Goal: Task Accomplishment & Management: Complete application form

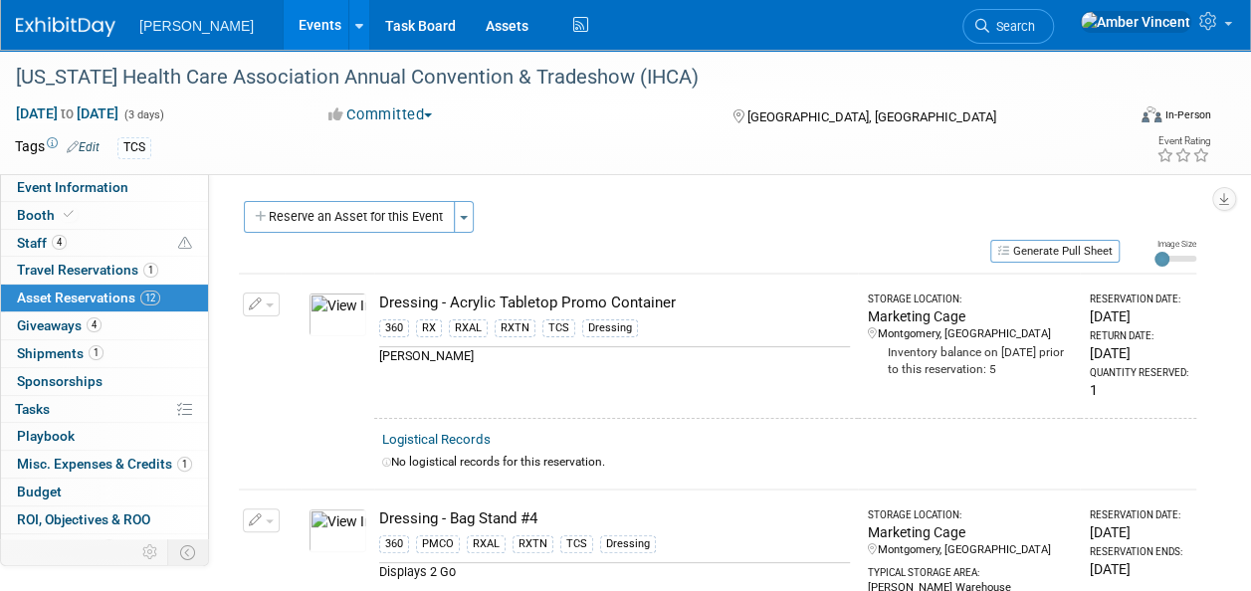
click at [396, 213] on button "Reserve an Asset for this Event" at bounding box center [349, 217] width 211 height 32
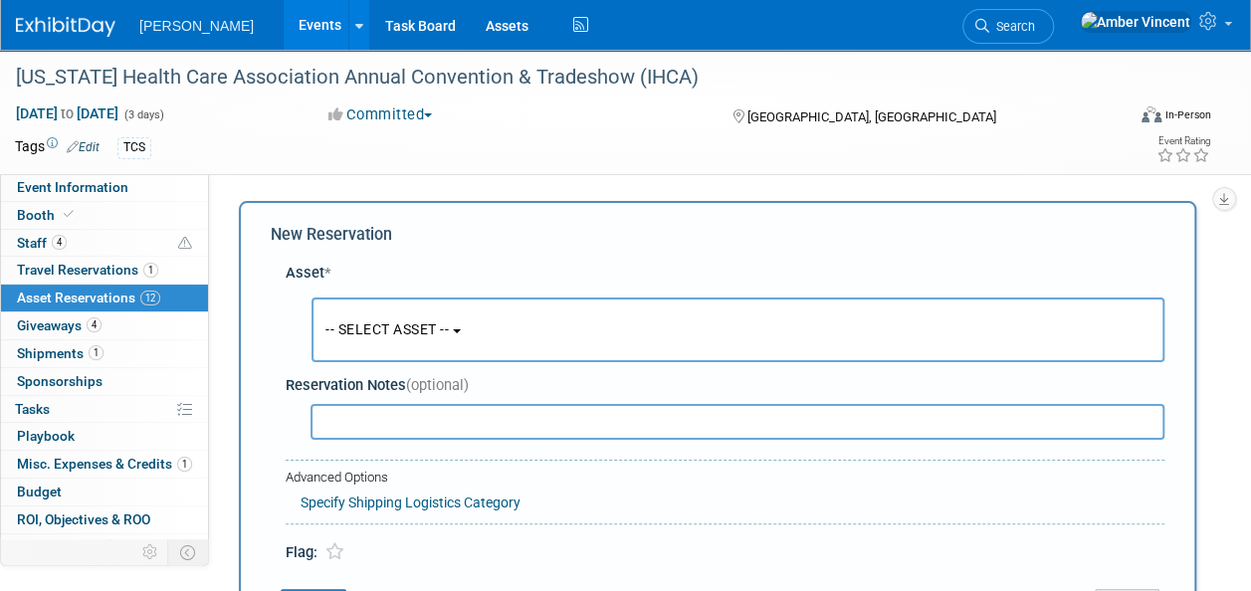
scroll to position [19, 0]
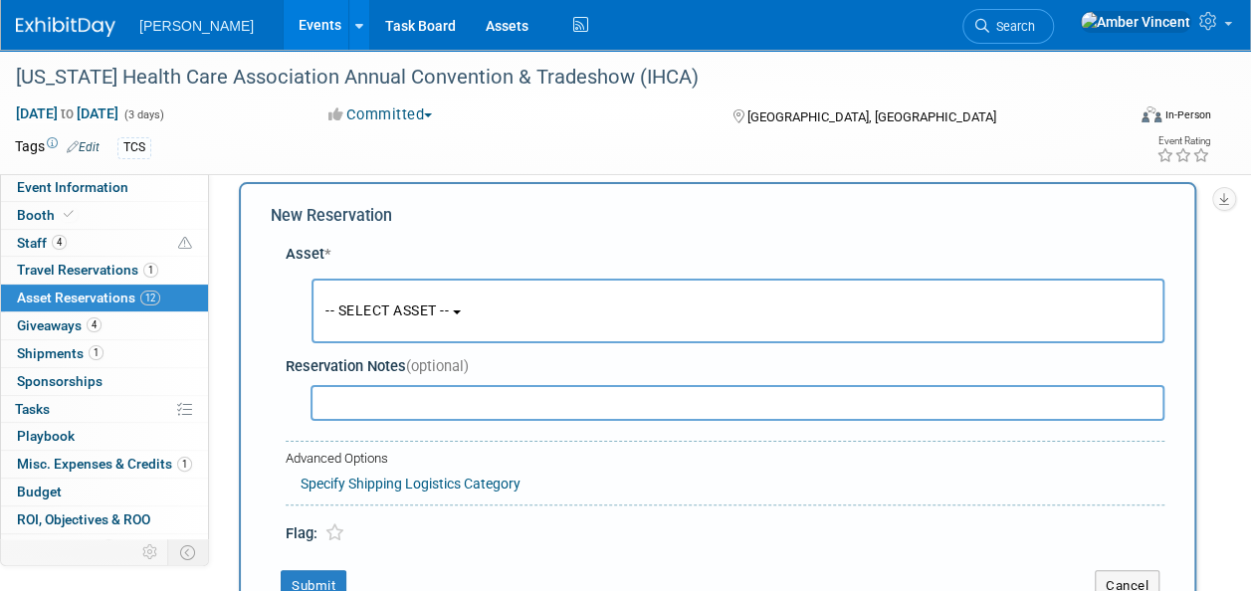
click at [433, 323] on button "-- SELECT ASSET --" at bounding box center [738, 311] width 853 height 65
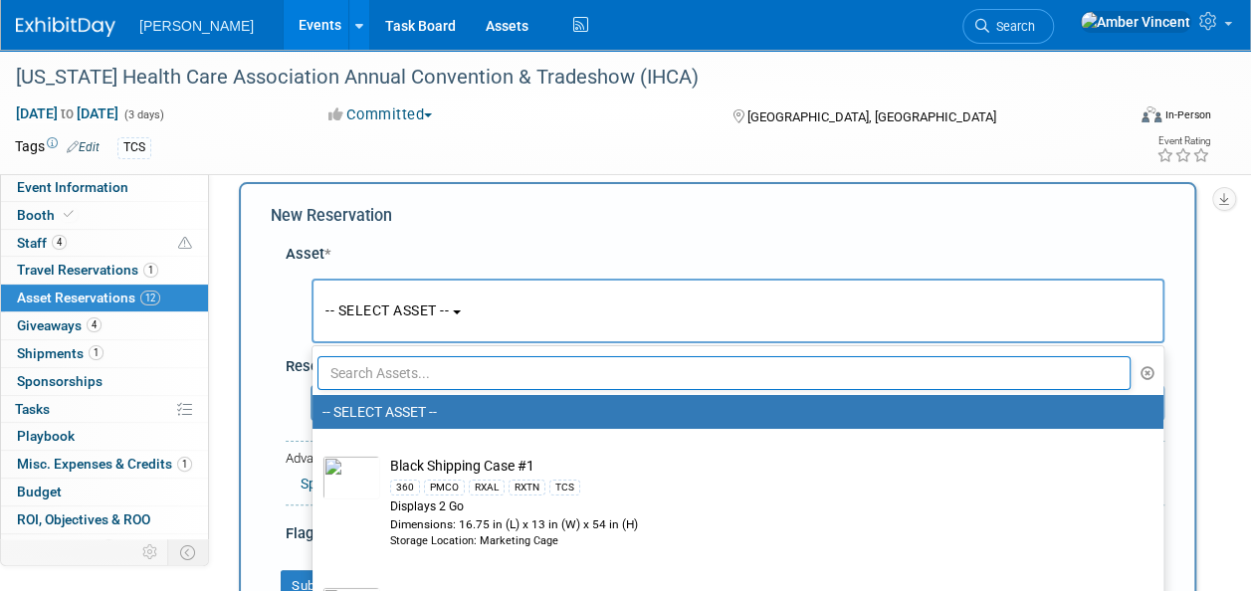
click at [453, 378] on input "text" at bounding box center [724, 373] width 813 height 34
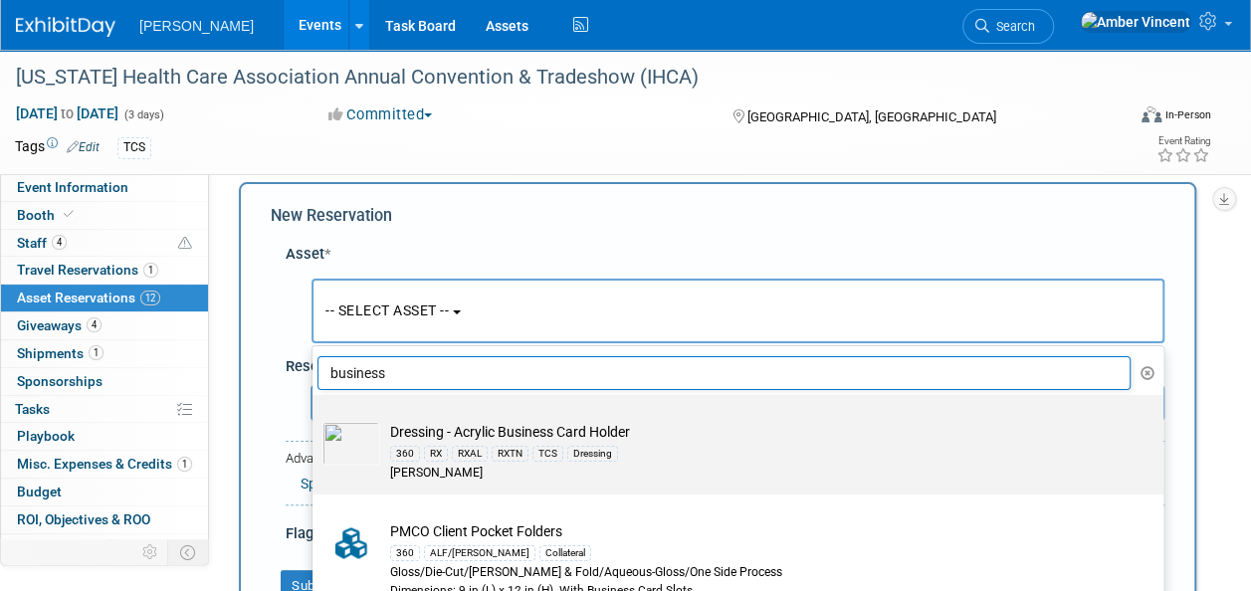
type input "business"
click at [462, 437] on td "Dressing - Acrylic Business Card Holder 360 RX RXAL RXTN TCS Dressing [PERSON_N…" at bounding box center [752, 452] width 744 height 61
click at [316, 419] on input "Dressing - Acrylic Business Card Holder 360 RX RXAL RXTN TCS Dressing [PERSON_N…" at bounding box center [309, 412] width 13 height 13
select select "10723995"
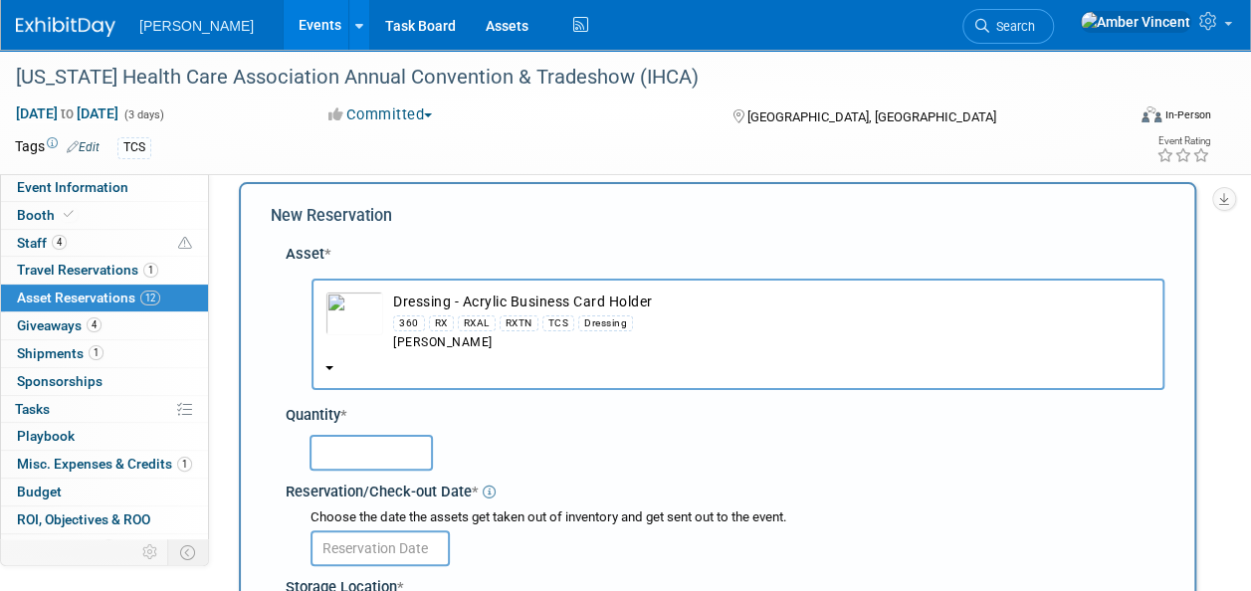
click at [359, 447] on input "text" at bounding box center [371, 453] width 123 height 36
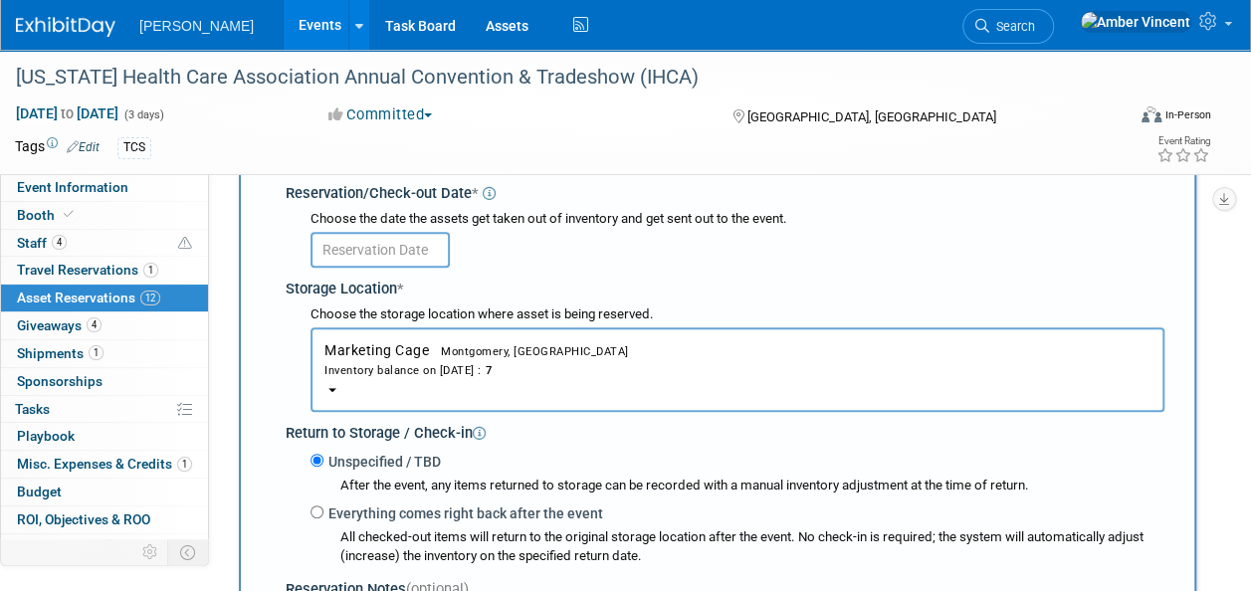
scroll to position [218, 0]
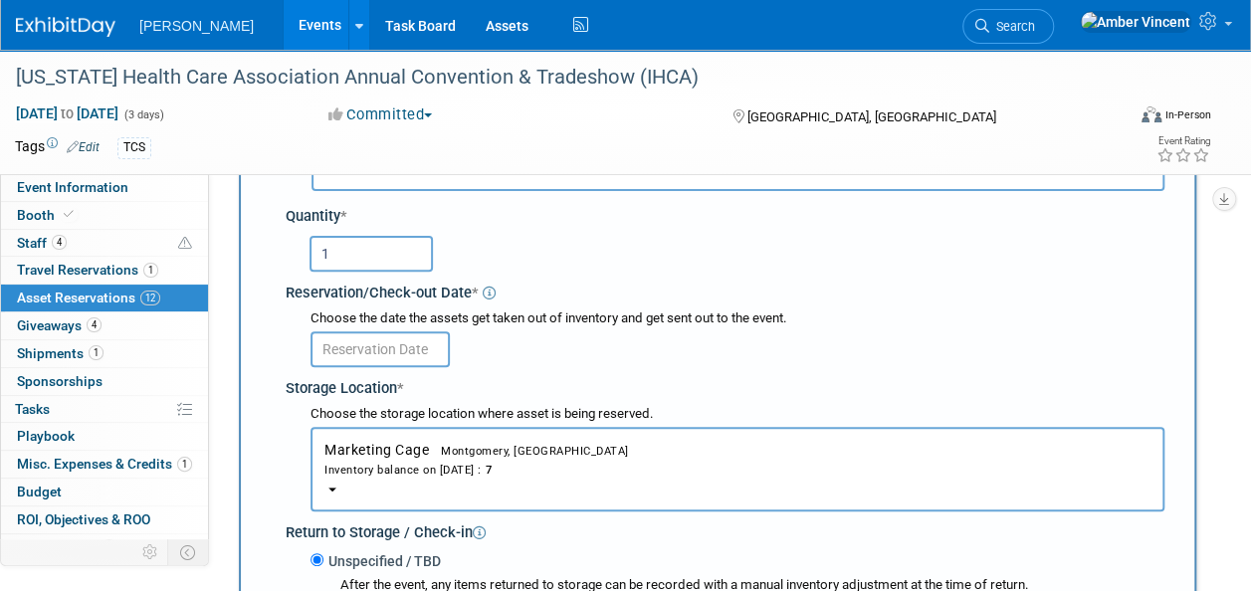
type input "1"
click at [392, 346] on input "text" at bounding box center [380, 349] width 139 height 36
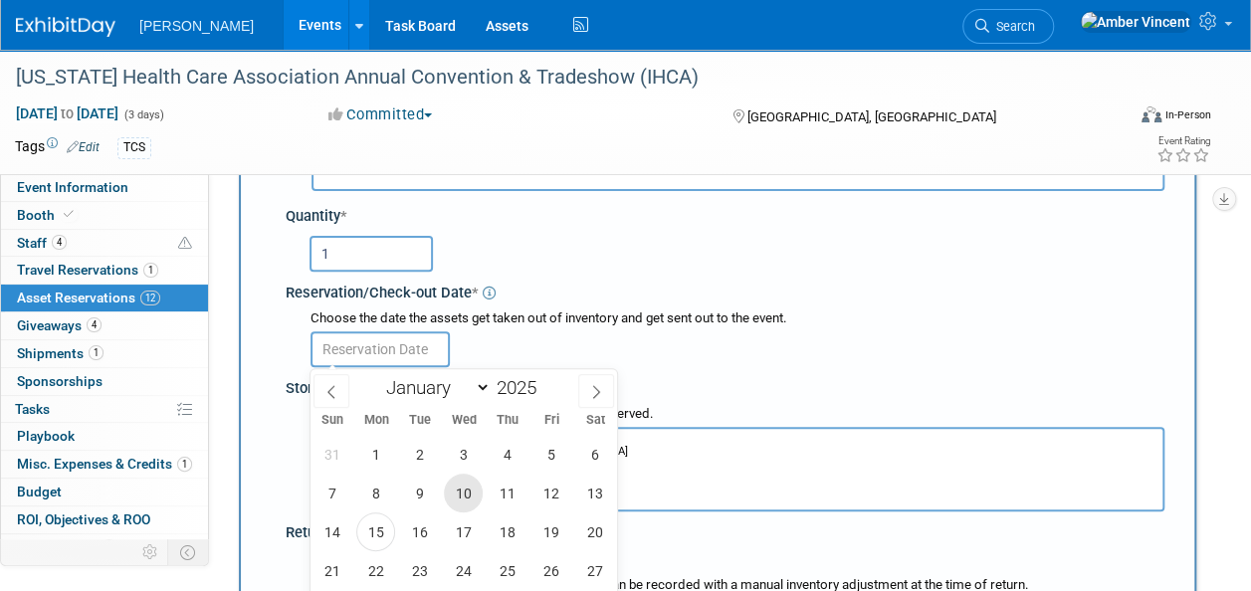
click at [465, 496] on span "10" at bounding box center [463, 493] width 39 height 39
type input "[DATE]"
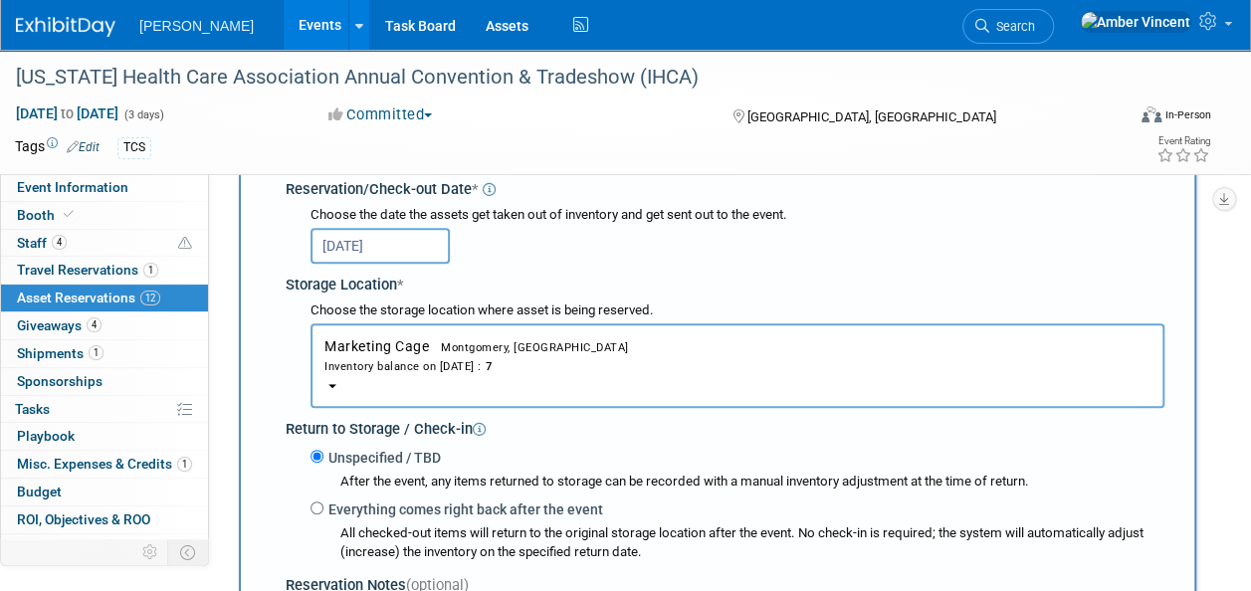
scroll to position [417, 0]
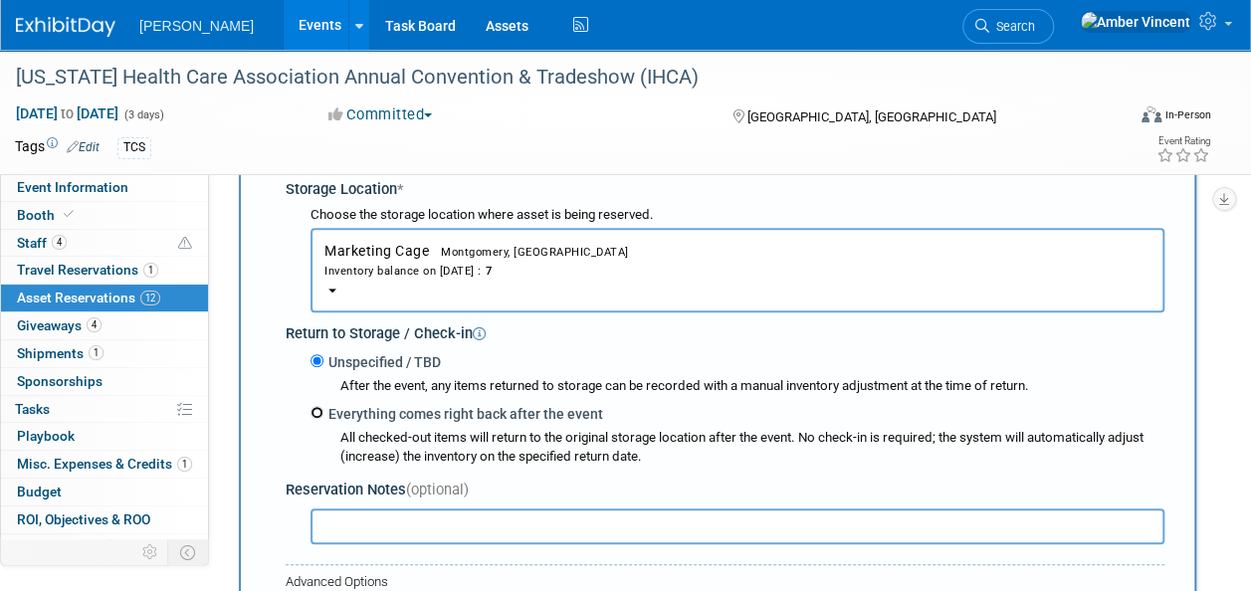
click at [320, 410] on input "Everything comes right back after the event" at bounding box center [317, 412] width 13 height 13
radio input "true"
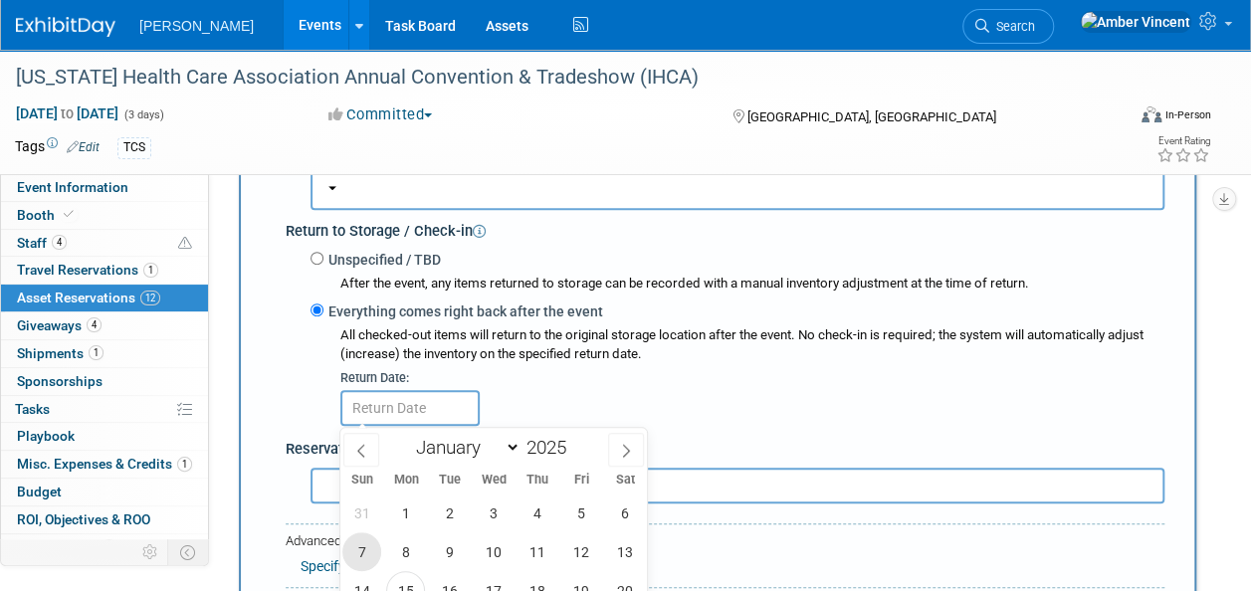
scroll to position [616, 0]
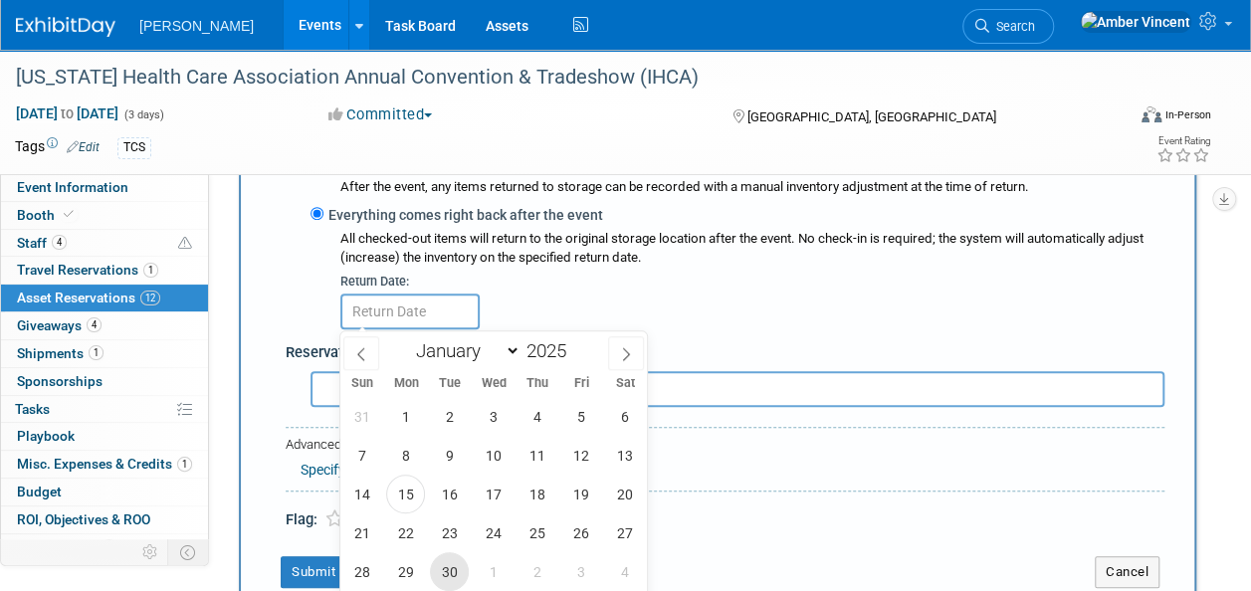
click at [448, 566] on span "30" at bounding box center [449, 571] width 39 height 39
type input "[DATE]"
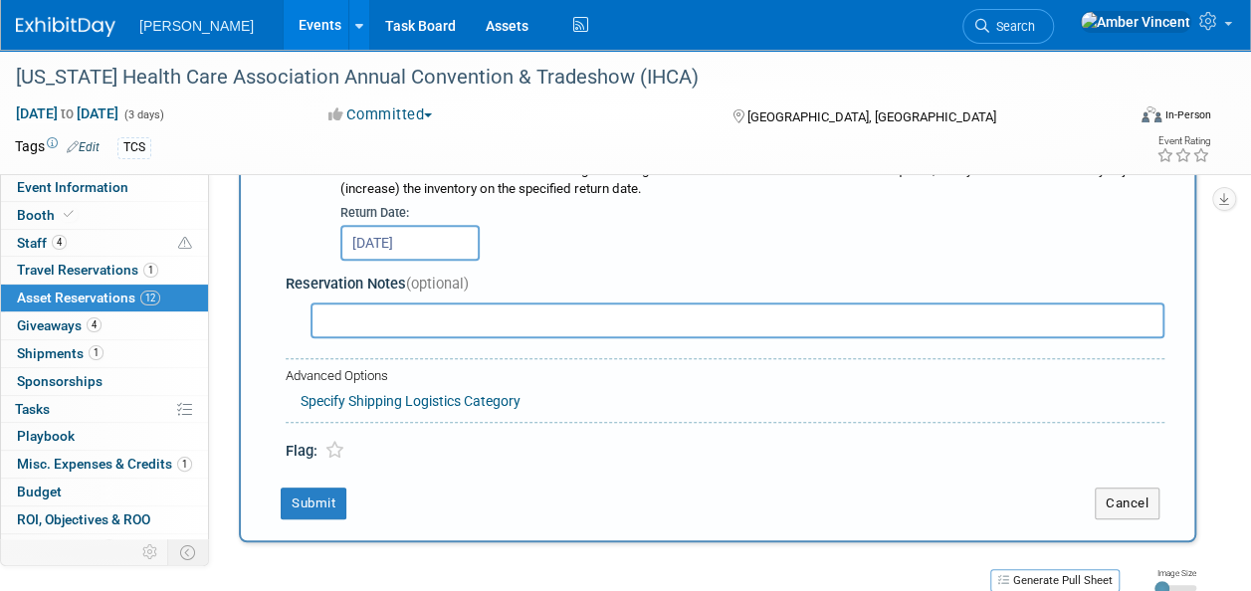
scroll to position [716, 0]
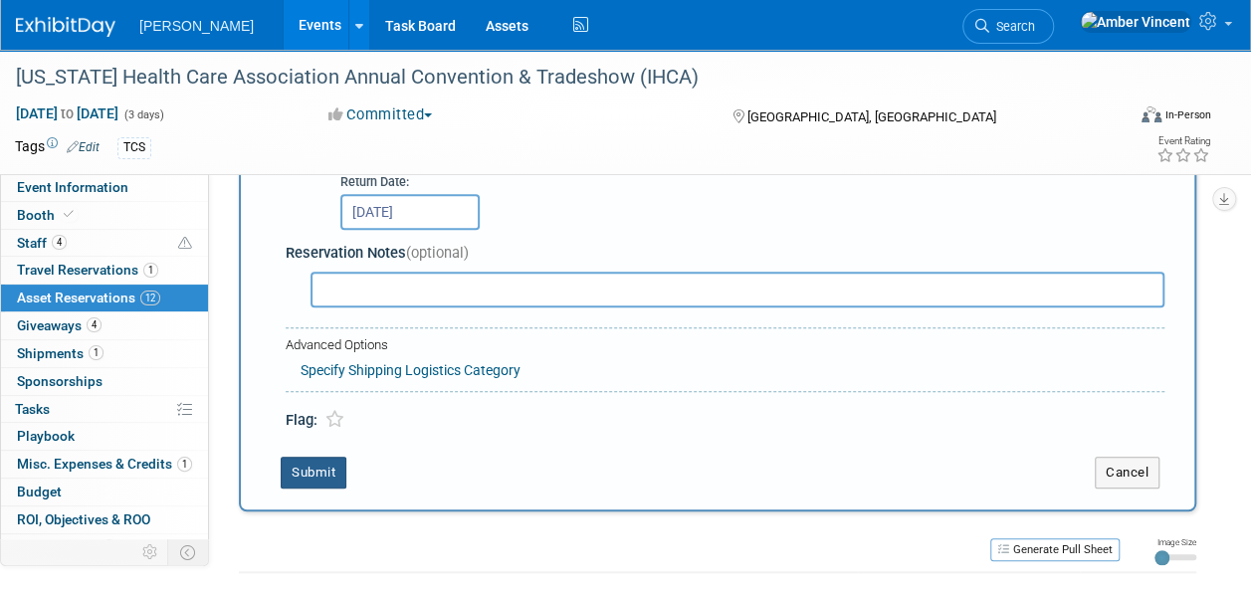
click at [287, 458] on button "Submit" at bounding box center [314, 473] width 66 height 32
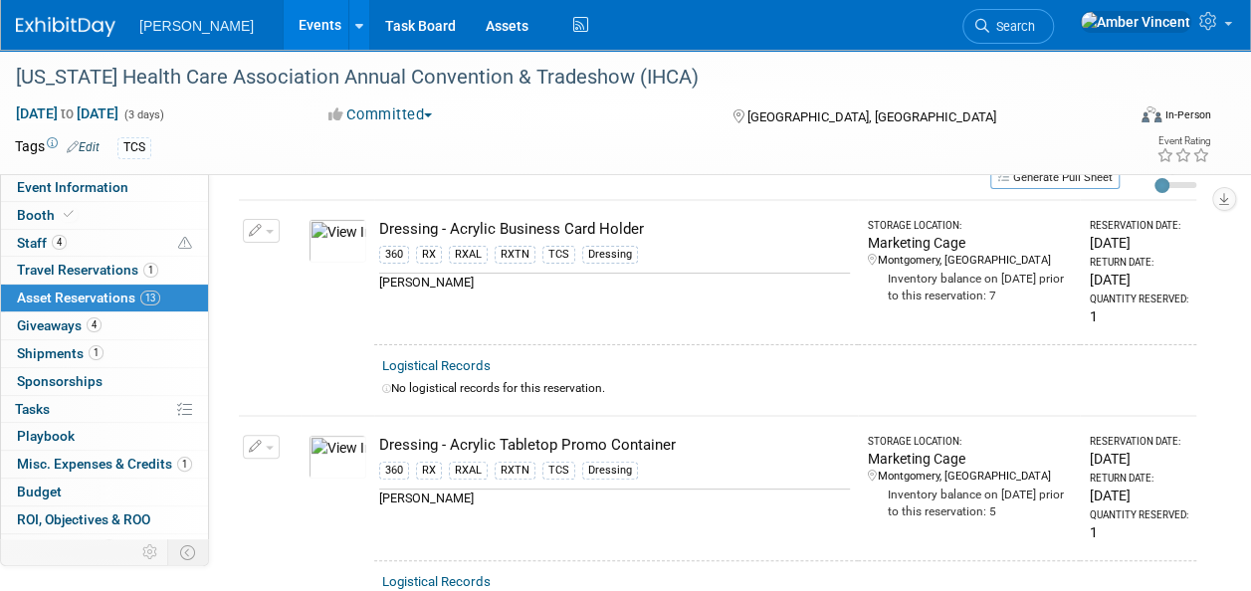
scroll to position [0, 0]
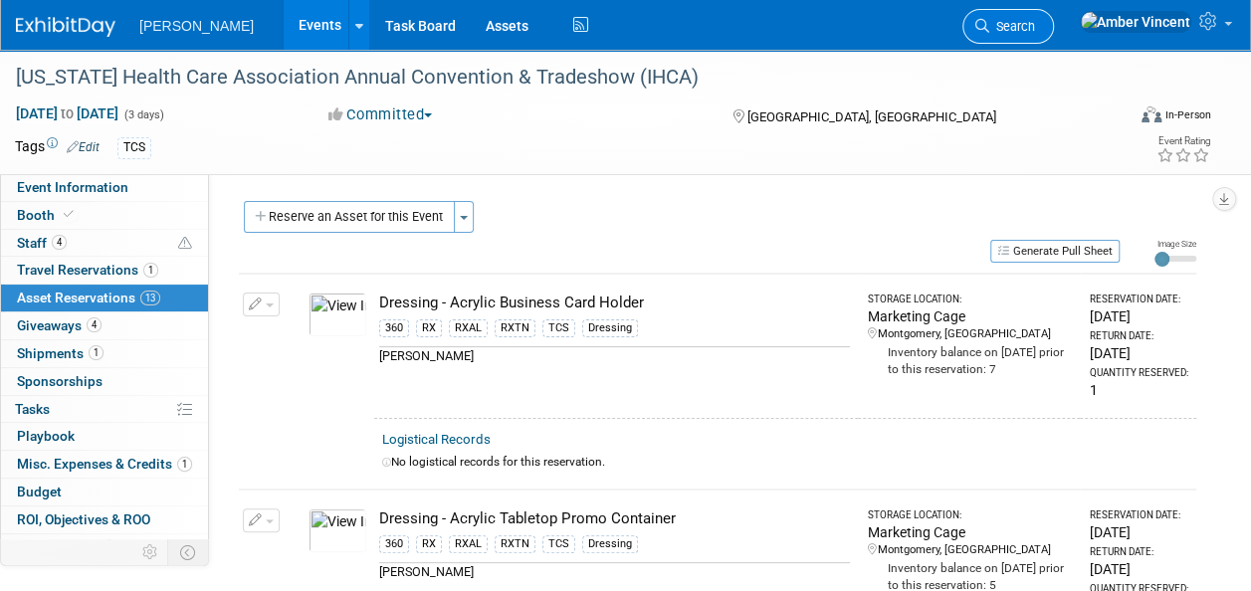
click at [1054, 26] on link "Search" at bounding box center [1009, 26] width 92 height 35
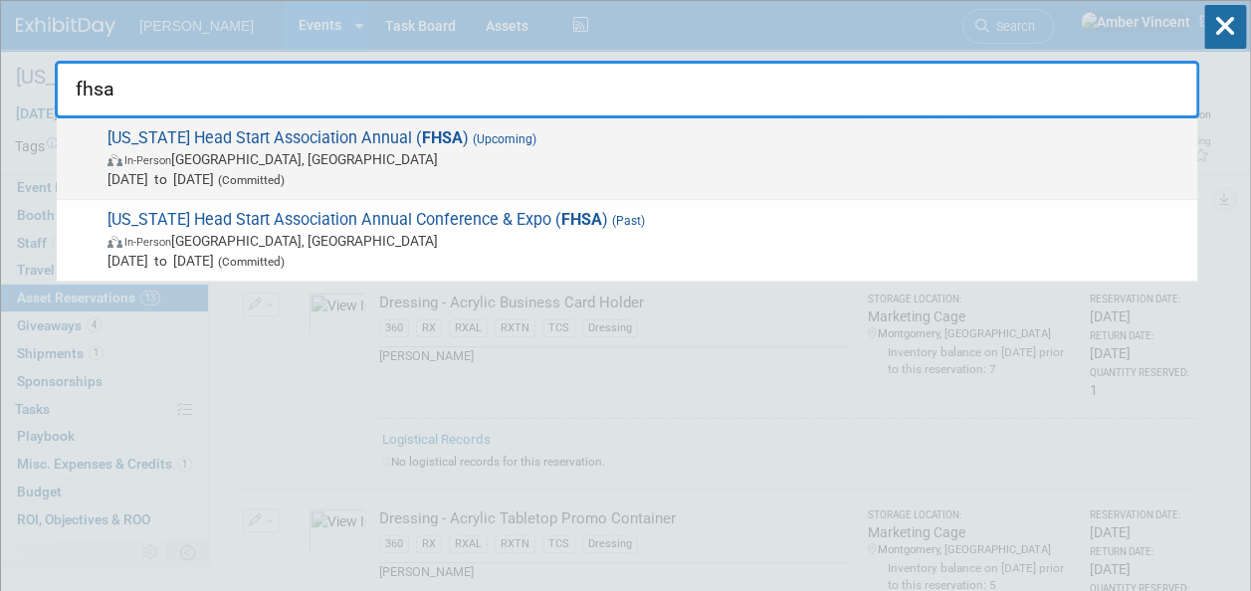
type input "fhsa"
click at [769, 142] on span "[US_STATE] Head Start Association Annual ( FHSA ) (Upcoming) In-Person [GEOGRAP…" at bounding box center [645, 158] width 1086 height 61
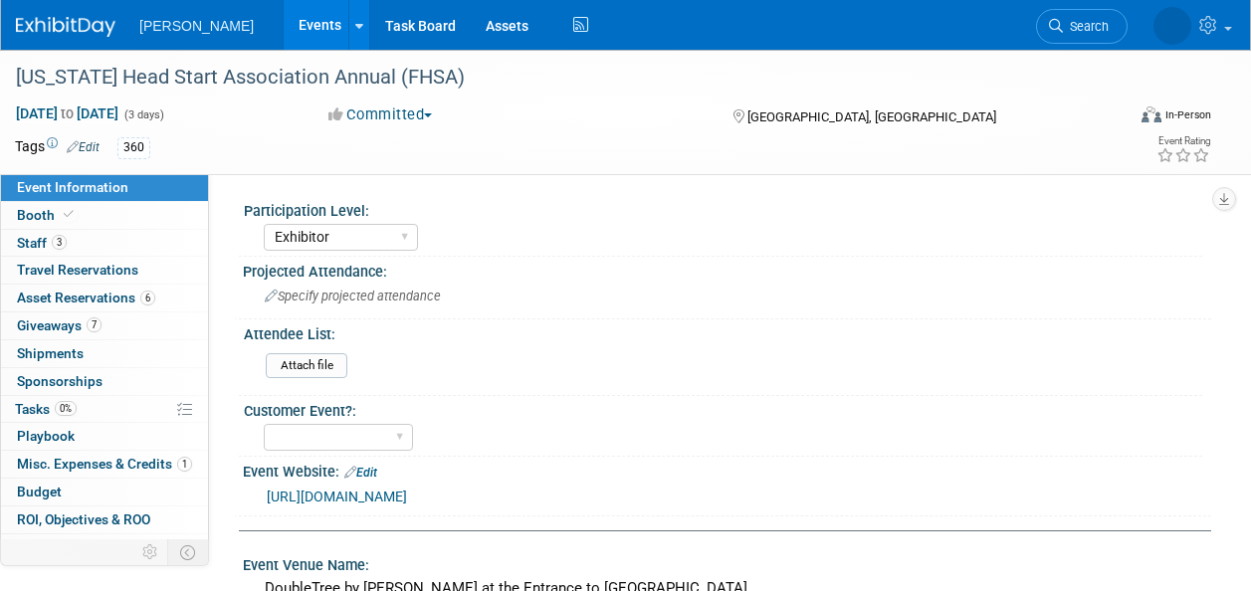
select select "Exhibitor"
